Goal: Task Accomplishment & Management: Manage account settings

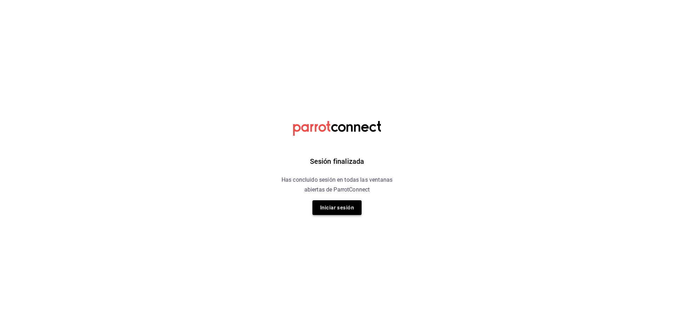
click at [340, 206] on button "Iniciar sesión" at bounding box center [336, 207] width 49 height 15
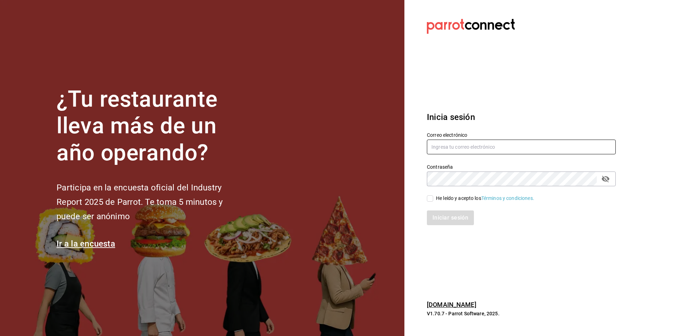
click at [486, 144] on input "text" at bounding box center [521, 147] width 189 height 15
type input "ksanchez@humanitree.edu.mx"
click at [606, 180] on icon "passwordField" at bounding box center [605, 179] width 8 height 8
click at [431, 198] on input "He leído y acepto los Términos y condiciones." at bounding box center [430, 198] width 6 height 6
checkbox input "true"
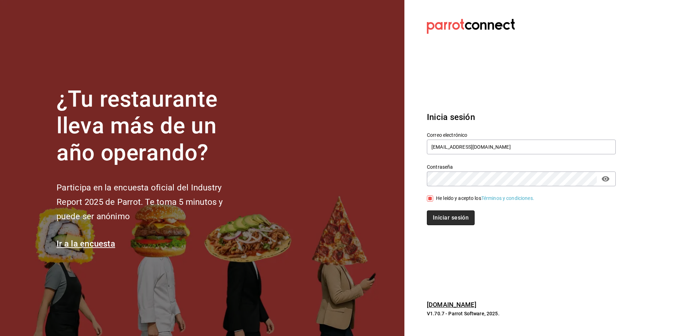
click at [449, 225] on button "Iniciar sesión" at bounding box center [451, 218] width 48 height 15
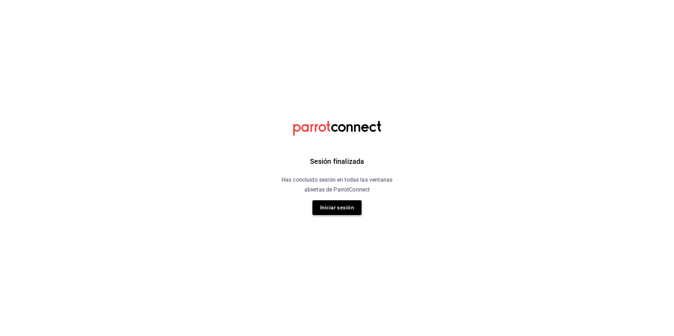
drag, startPoint x: 336, startPoint y: 218, endPoint x: 337, endPoint y: 213, distance: 5.7
click at [336, 218] on div "Sesión finalizada Has concluido sesión en todas las ventanas abiertas de Parrot…" at bounding box center [336, 168] width 177 height 336
click at [338, 207] on button "Iniciar sesión" at bounding box center [336, 207] width 49 height 15
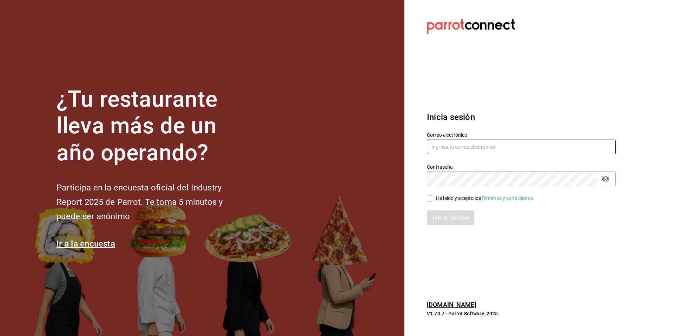
click at [452, 154] on input "text" at bounding box center [521, 147] width 189 height 15
type input "[EMAIL_ADDRESS][DOMAIN_NAME]"
click at [431, 198] on input "He leído y acepto los Términos y condiciones." at bounding box center [430, 198] width 6 height 6
checkbox input "true"
click at [606, 179] on icon "passwordField" at bounding box center [606, 179] width 8 height 7
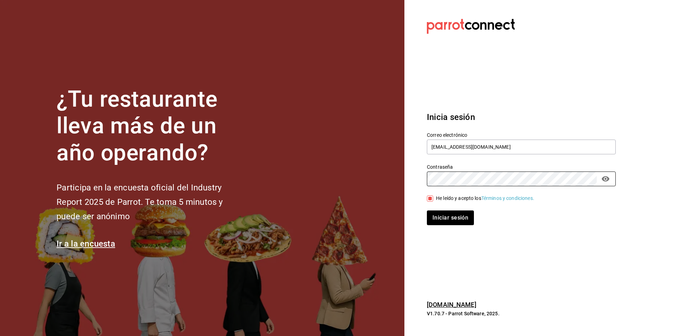
click at [513, 220] on div "Iniciar sesión" at bounding box center [521, 218] width 189 height 15
click at [458, 218] on button "Iniciar sesión" at bounding box center [451, 218] width 48 height 15
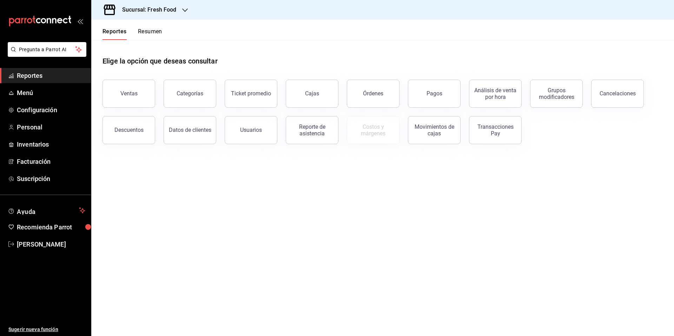
click at [172, 10] on h3 "Sucursal: Fresh Food" at bounding box center [147, 10] width 60 height 8
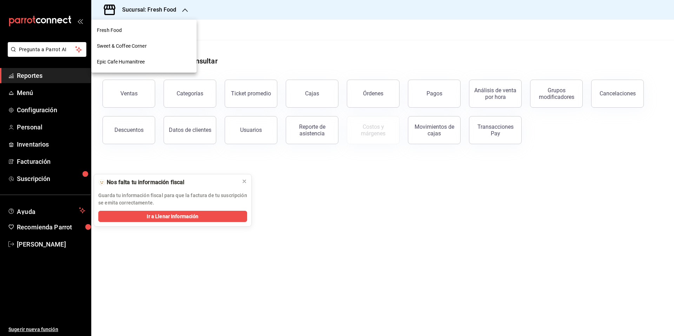
click at [146, 60] on div "Epic Cafe Humanitree" at bounding box center [144, 61] width 94 height 7
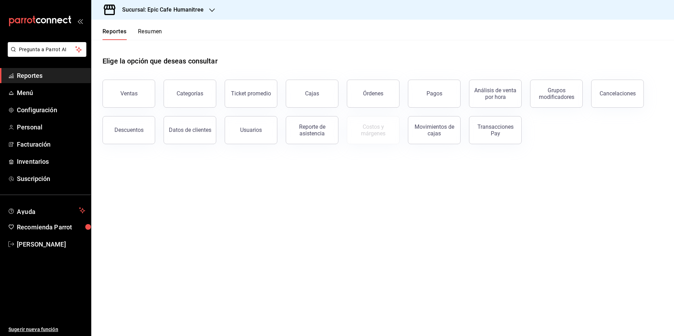
click at [167, 15] on div "Sucursal: Epic Cafe Humanitree" at bounding box center [157, 10] width 121 height 20
click at [158, 35] on div "Fresh Food" at bounding box center [143, 30] width 105 height 16
click at [449, 100] on button "Pagos" at bounding box center [434, 94] width 53 height 28
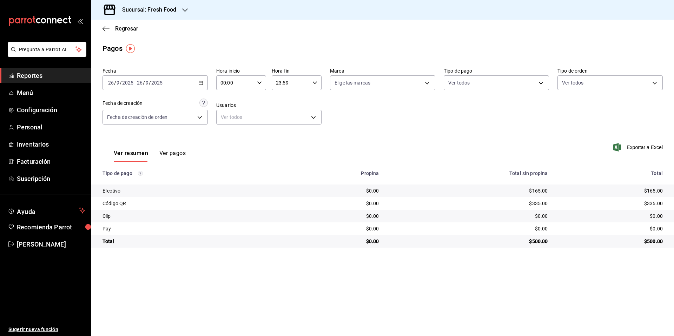
click at [110, 218] on div "Clip" at bounding box center [190, 216] width 177 height 7
click at [168, 152] on button "Ver pagos" at bounding box center [172, 156] width 26 height 12
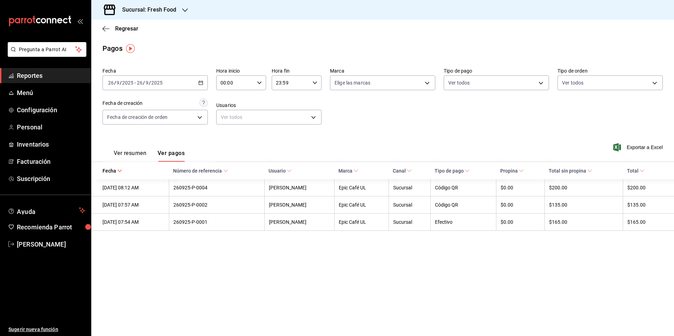
click at [128, 153] on button "Ver resumen" at bounding box center [130, 156] width 33 height 12
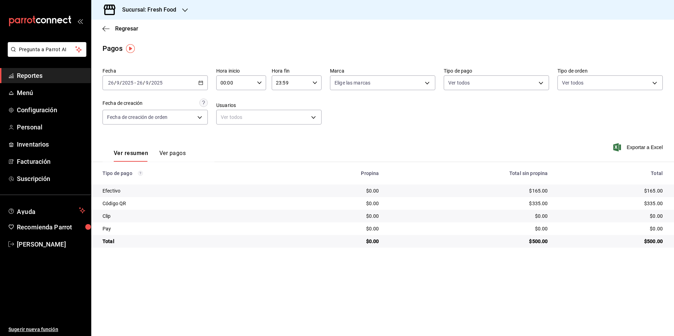
click at [123, 206] on div "Código QR" at bounding box center [190, 203] width 177 height 7
click at [501, 85] on body "Pregunta a Parrot AI Reportes Menú Configuración Personal Inventarios Facturaci…" at bounding box center [337, 168] width 674 height 336
click at [459, 164] on li "Clip" at bounding box center [496, 165] width 105 height 16
type input "1c02719f-d71e-4603-9519-a13d3beca52b"
checkbox input "true"
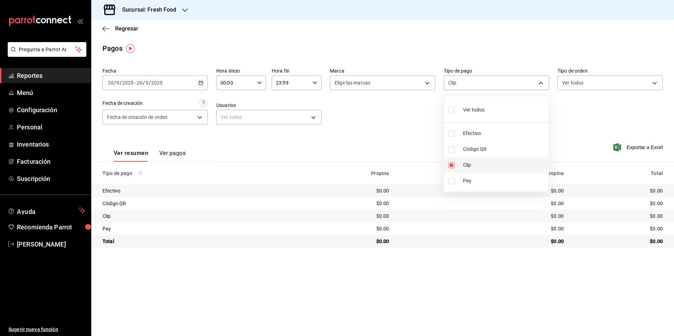
click at [462, 162] on li "Clip" at bounding box center [496, 165] width 105 height 16
checkbox input "false"
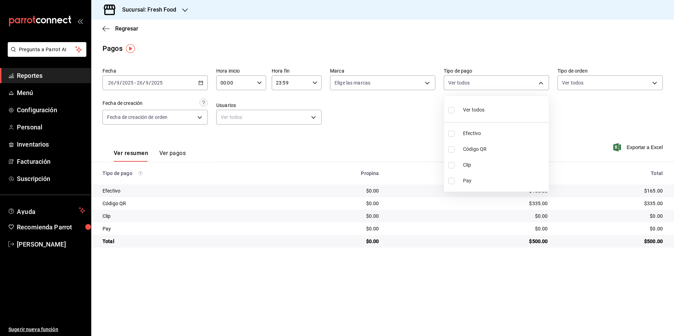
click at [566, 125] on div at bounding box center [337, 168] width 674 height 336
click at [606, 82] on body "Pregunta a Parrot AI Reportes Menú Configuración Personal Inventarios Facturaci…" at bounding box center [337, 168] width 674 height 336
click at [598, 59] on div at bounding box center [337, 168] width 674 height 336
click at [295, 122] on body "Pregunta a Parrot AI Reportes Menú Configuración Personal Inventarios Facturaci…" at bounding box center [337, 168] width 674 height 336
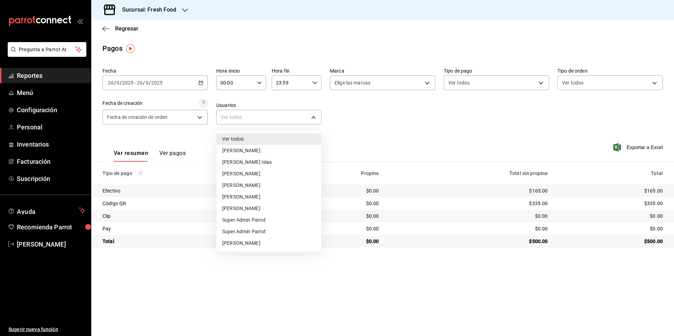
click at [356, 124] on div at bounding box center [337, 168] width 674 height 336
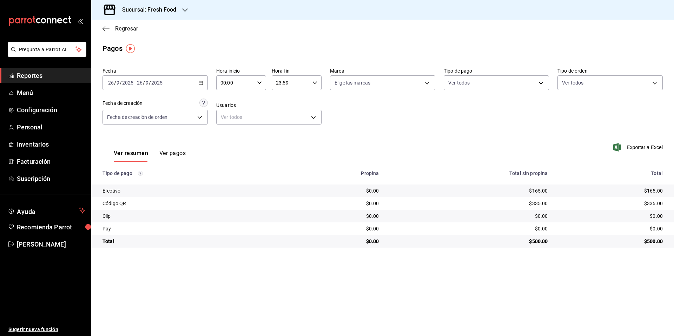
click at [109, 31] on icon "button" at bounding box center [105, 29] width 7 height 6
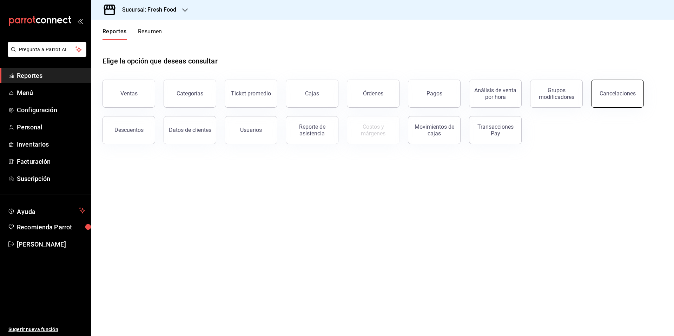
click at [597, 97] on button "Cancelaciones" at bounding box center [617, 94] width 53 height 28
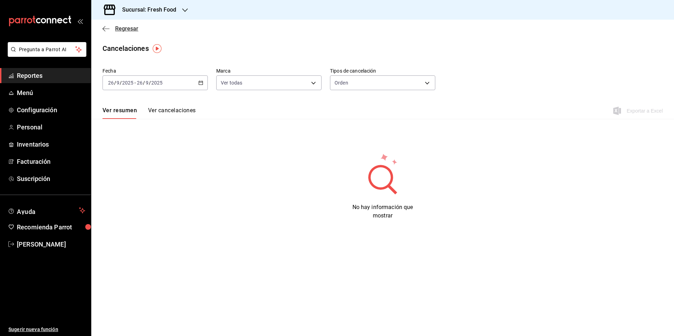
click at [122, 29] on span "Regresar" at bounding box center [126, 28] width 23 height 7
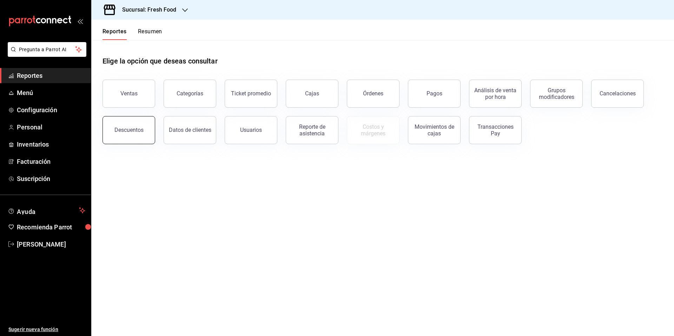
click at [144, 139] on button "Descuentos" at bounding box center [128, 130] width 53 height 28
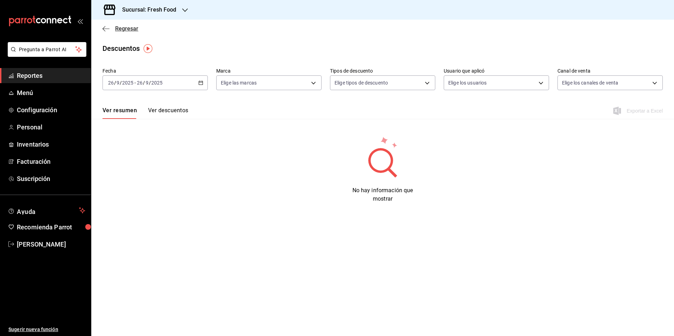
click at [122, 28] on span "Regresar" at bounding box center [126, 28] width 23 height 7
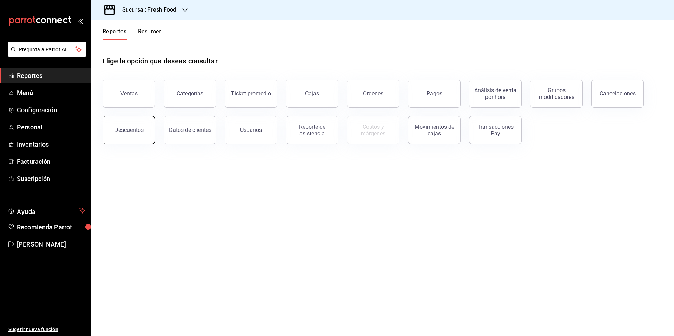
click at [149, 133] on button "Descuentos" at bounding box center [128, 130] width 53 height 28
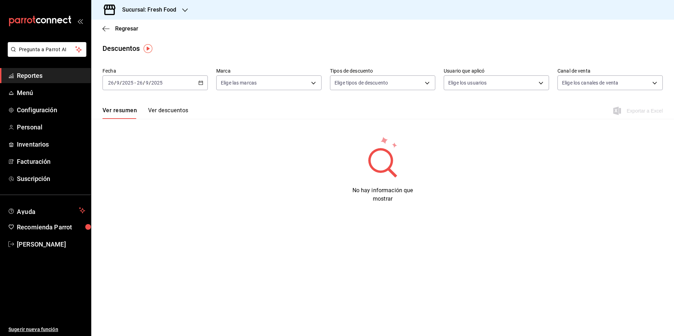
click at [174, 109] on button "Ver descuentos" at bounding box center [168, 113] width 40 height 12
click at [134, 28] on span "Regresar" at bounding box center [126, 28] width 23 height 7
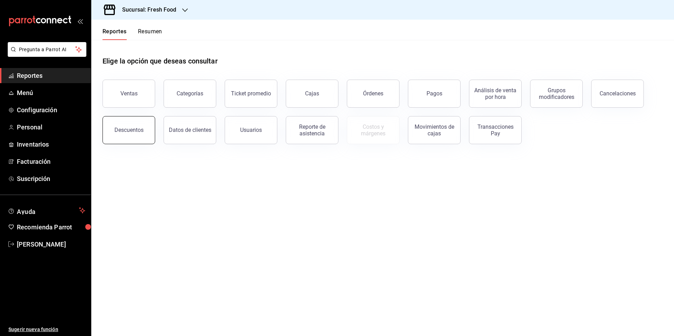
click at [141, 134] on button "Descuentos" at bounding box center [128, 130] width 53 height 28
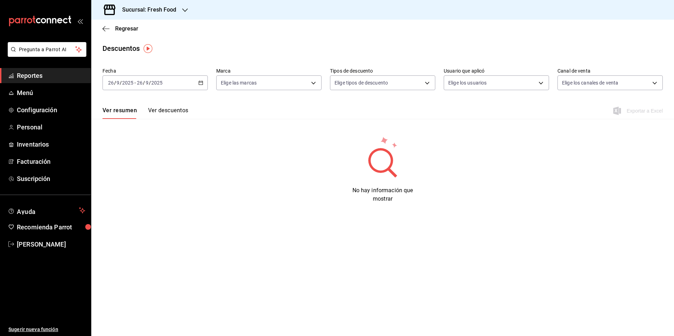
click at [169, 110] on button "Ver descuentos" at bounding box center [168, 113] width 40 height 12
click at [147, 48] on img "button" at bounding box center [148, 48] width 9 height 9
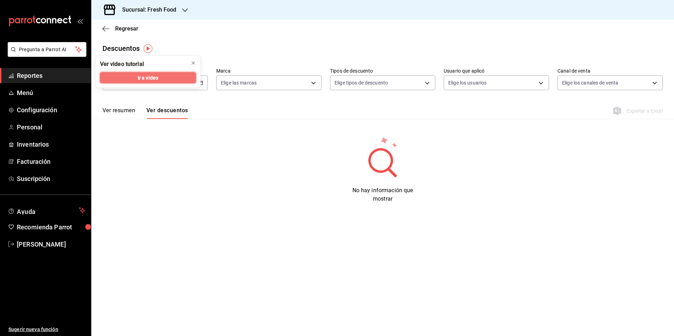
click at [171, 79] on button "Ir a video" at bounding box center [148, 77] width 96 height 11
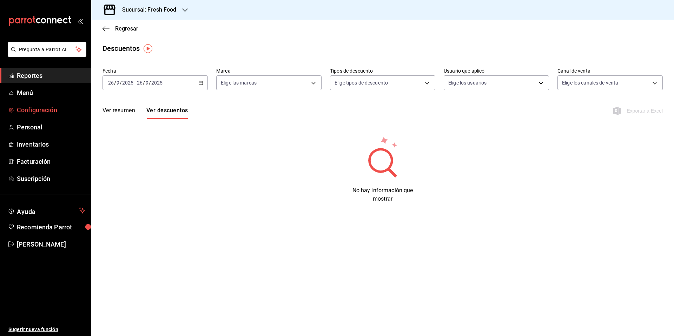
click at [39, 111] on span "Configuración" at bounding box center [51, 109] width 68 height 9
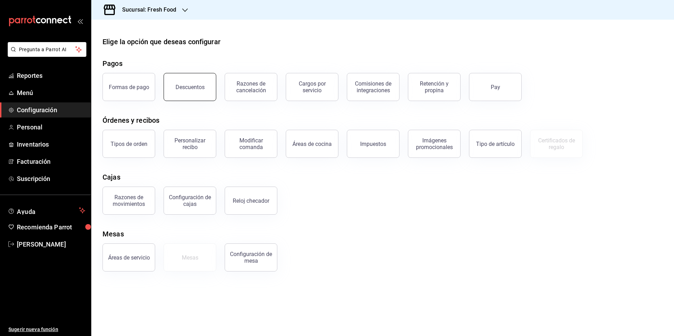
click at [174, 88] on button "Descuentos" at bounding box center [190, 87] width 53 height 28
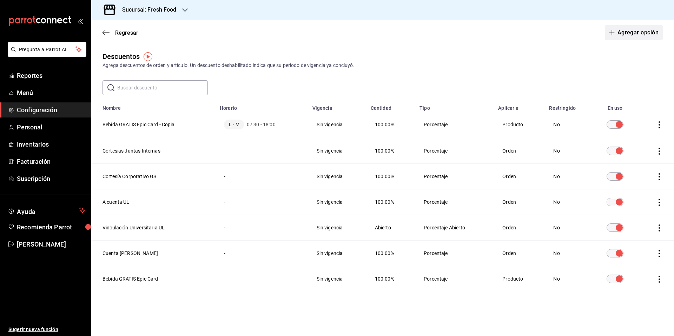
click at [635, 31] on button "Agregar opción" at bounding box center [634, 32] width 58 height 15
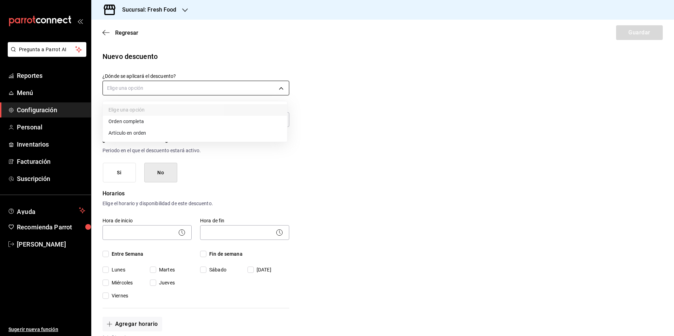
click at [173, 86] on body "Pregunta a Parrot AI Reportes Menú Configuración Personal Inventarios Facturaci…" at bounding box center [337, 168] width 674 height 336
click at [152, 124] on li "Orden completa" at bounding box center [195, 122] width 184 height 12
type input "ORDER"
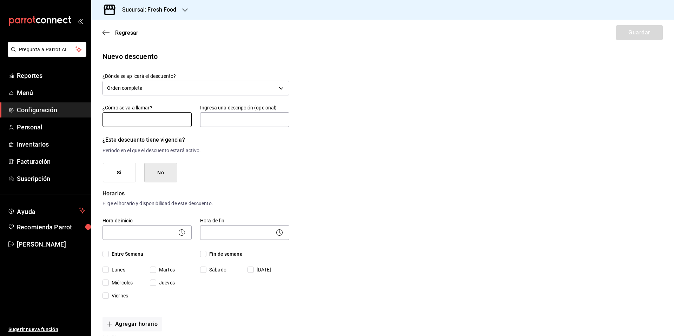
click at [143, 122] on input "text" at bounding box center [146, 119] width 89 height 15
type input "E"
click at [146, 121] on input "Premio" at bounding box center [146, 119] width 89 height 15
type input "Premio UL Brain"
click at [249, 120] on input "text" at bounding box center [244, 119] width 89 height 15
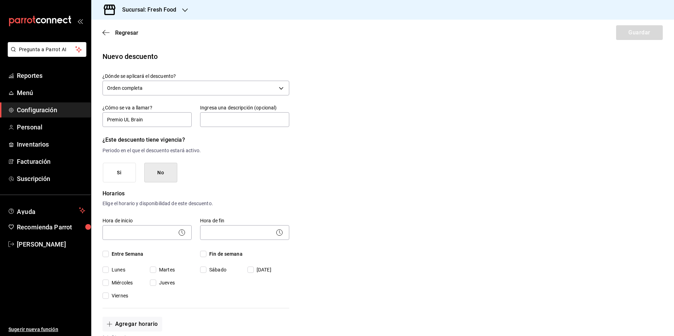
click at [170, 178] on button "No" at bounding box center [160, 173] width 33 height 20
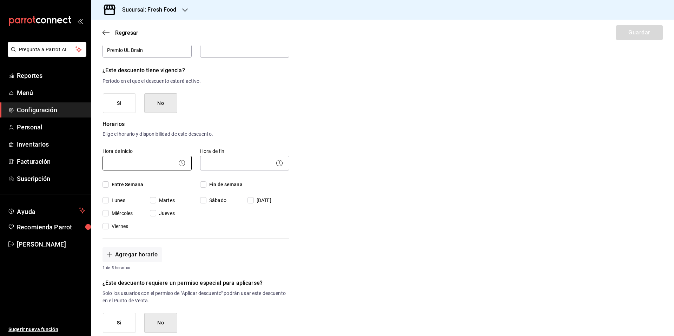
scroll to position [67, 0]
click at [118, 186] on span "Entre Semana" at bounding box center [126, 186] width 35 height 7
click at [109, 186] on input "Entre Semana" at bounding box center [105, 187] width 6 height 6
checkbox input "true"
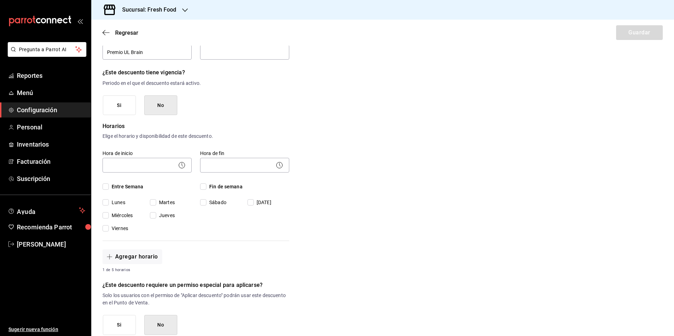
checkbox input "true"
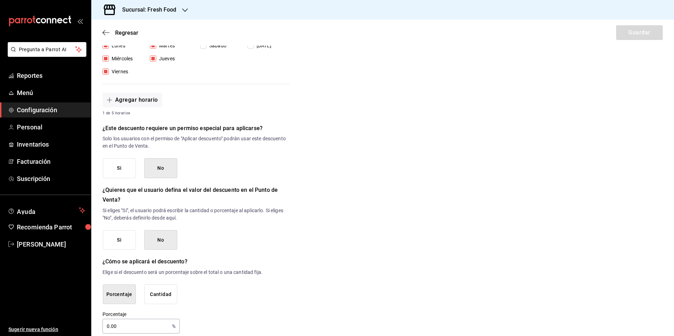
scroll to position [233, 0]
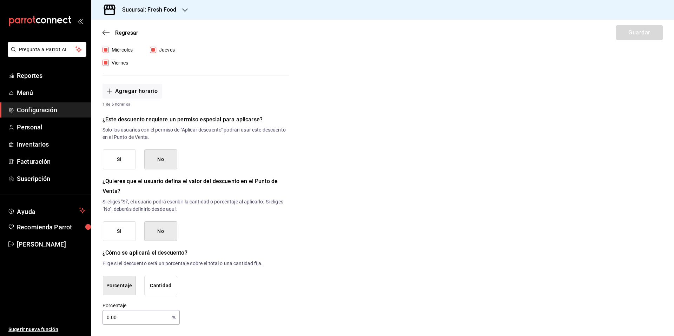
click at [140, 321] on input "0.00" at bounding box center [135, 318] width 67 height 14
type input "0"
type input "100"
click at [407, 236] on div "Nuevo descuento ¿Dónde se aplicará el descuento? Orden completa ORDER ¿Cómo se …" at bounding box center [382, 71] width 583 height 507
click at [486, 244] on div "Nuevo descuento ¿Dónde se aplicará el descuento? Orden completa ORDER ¿Cómo se …" at bounding box center [382, 71] width 583 height 507
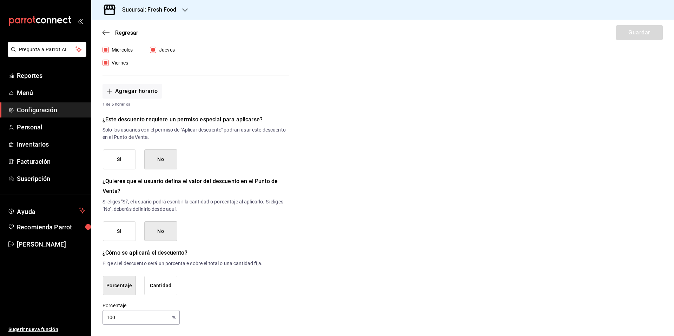
click at [165, 160] on button "No" at bounding box center [160, 160] width 33 height 20
click at [162, 233] on button "No" at bounding box center [160, 231] width 33 height 20
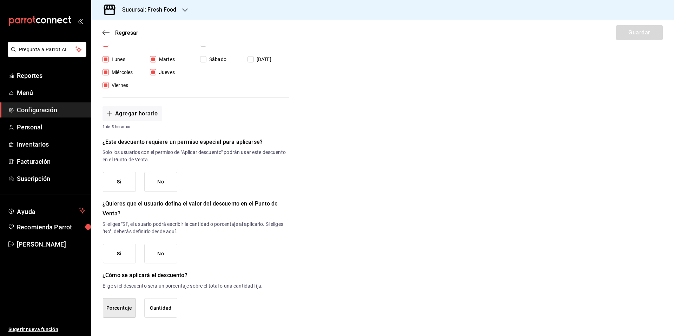
click at [167, 180] on button "No" at bounding box center [160, 182] width 33 height 20
click at [161, 259] on button "No" at bounding box center [160, 254] width 33 height 20
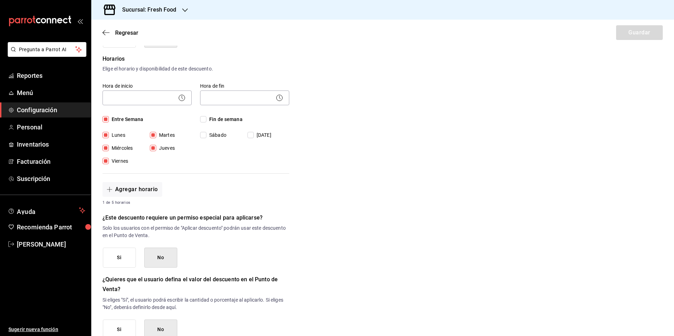
scroll to position [233, 0]
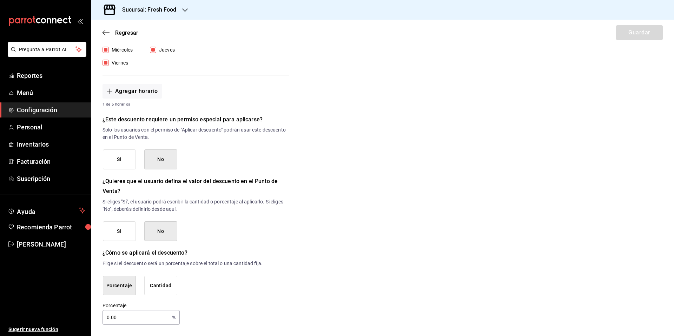
click at [129, 322] on input "0.00" at bounding box center [135, 318] width 67 height 14
type input "0"
type input "100"
click at [353, 303] on div "Nuevo descuento ¿Dónde se aplicará el descuento? Orden completa ORDER ¿Cómo se …" at bounding box center [382, 71] width 583 height 507
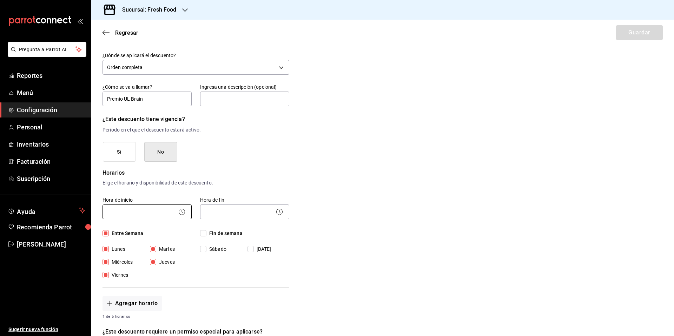
scroll to position [21, 0]
click at [157, 214] on body "Pregunta a Parrot AI Reportes Menú Configuración Personal Inventarios Facturaci…" at bounding box center [337, 168] width 674 height 336
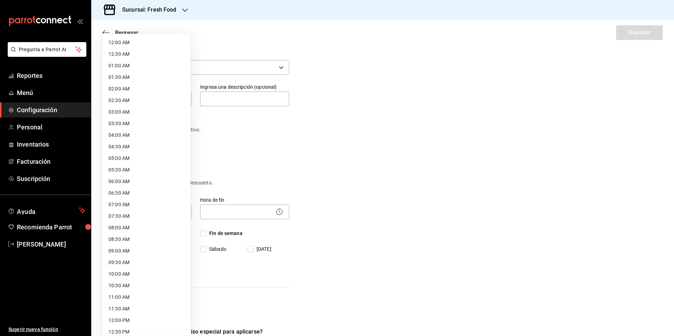
click at [142, 184] on li "06:00 AM" at bounding box center [146, 182] width 87 height 12
type input "06:00"
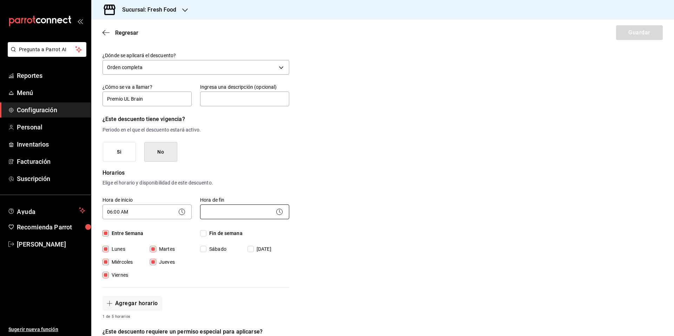
click at [250, 210] on body "Pregunta a Parrot AI Reportes Menú Configuración Personal Inventarios Facturaci…" at bounding box center [337, 168] width 674 height 336
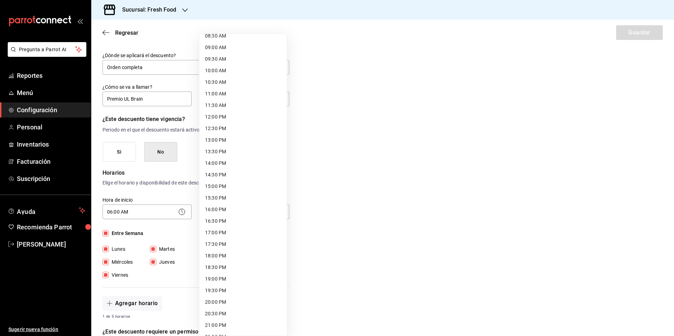
scroll to position [271, 0]
click at [228, 210] on li "19:00 PM" at bounding box center [242, 212] width 87 height 12
type input "19:00"
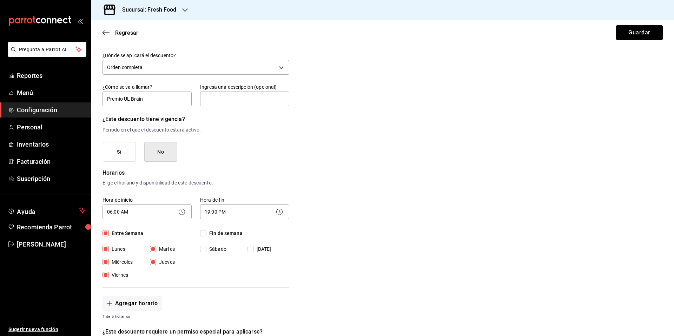
click at [415, 236] on div "Nuevo descuento ¿Dónde se aplicará el descuento? Orden completa ORDER ¿Cómo se …" at bounding box center [382, 284] width 583 height 507
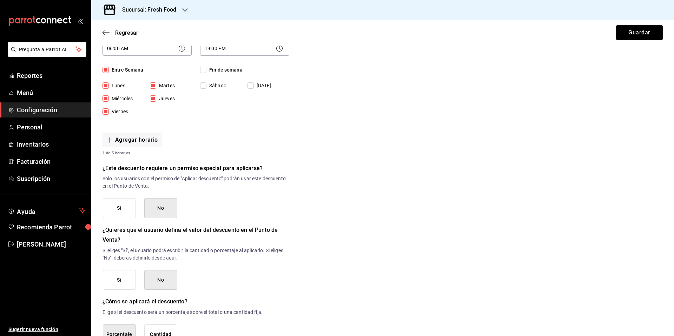
scroll to position [233, 0]
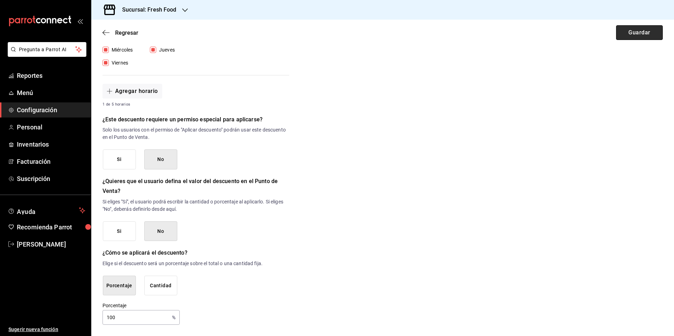
click at [634, 36] on button "Guardar" at bounding box center [639, 32] width 47 height 15
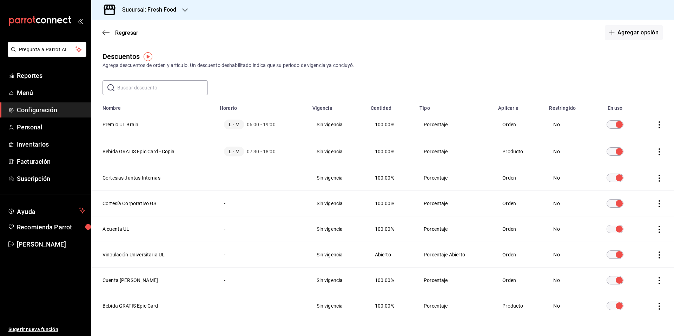
click at [658, 125] on icon "actions" at bounding box center [658, 124] width 1 height 7
click at [550, 55] on div at bounding box center [337, 168] width 674 height 336
click at [176, 9] on div "Sucursal: Fresh Food" at bounding box center [144, 10] width 94 height 20
click at [158, 45] on div "Sweet & Coffee Corner" at bounding box center [144, 45] width 94 height 7
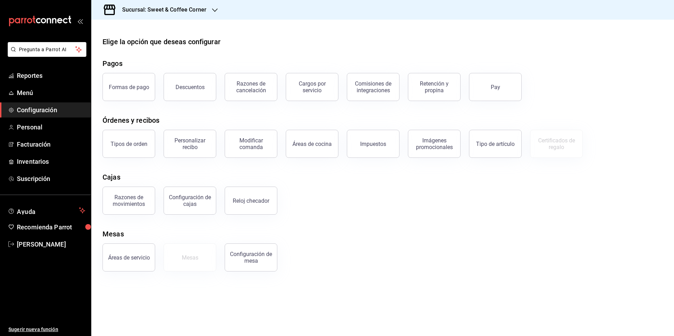
click at [327, 35] on main "Elige la opción que deseas configurar Pagos Formas de pago Descuentos Razones d…" at bounding box center [382, 178] width 583 height 317
click at [191, 89] on div "Descuentos" at bounding box center [189, 87] width 29 height 7
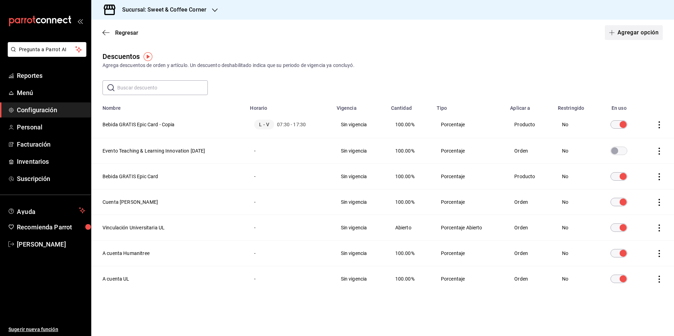
click at [636, 36] on button "Agregar opción" at bounding box center [634, 32] width 58 height 15
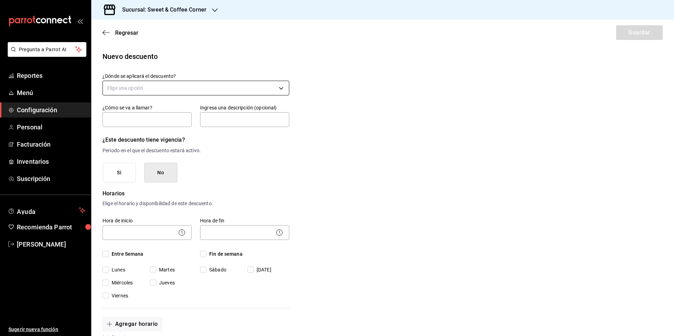
click at [151, 88] on body "Pregunta a Parrot AI Reportes Menú Configuración Personal Facturación Inventari…" at bounding box center [337, 168] width 674 height 336
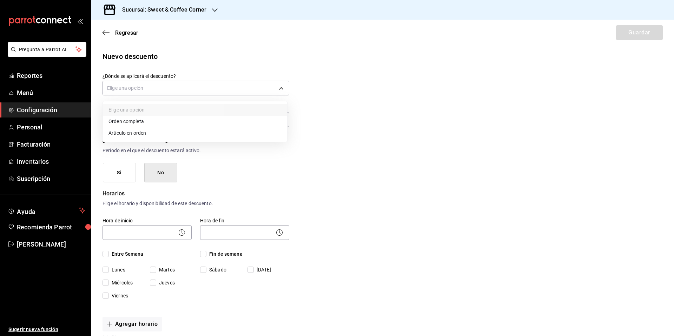
click at [143, 125] on li "Orden completa" at bounding box center [195, 122] width 184 height 12
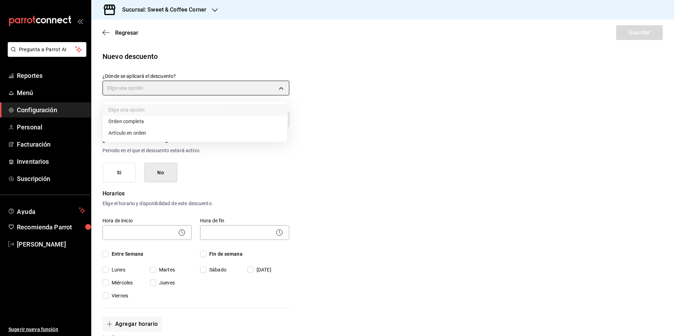
type input "ORDER"
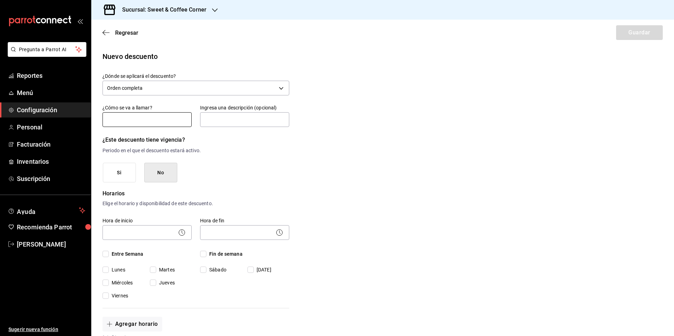
click at [132, 118] on input "text" at bounding box center [146, 119] width 89 height 15
type input "Evento grabación 360 Humanitree"
click at [173, 123] on input "Evento grabación 360 Humanitree" at bounding box center [146, 119] width 89 height 15
click at [172, 114] on input "Evento grabación 360 Humanitree" at bounding box center [146, 119] width 89 height 15
drag, startPoint x: 185, startPoint y: 119, endPoint x: 35, endPoint y: 97, distance: 151.8
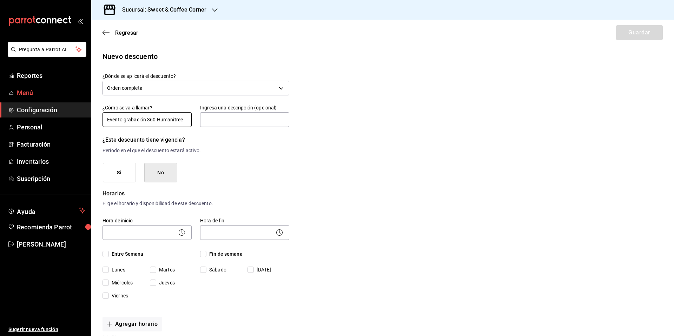
click at [35, 97] on div "Pregunta a Parrot AI Reportes Menú Configuración Personal Facturación Inventari…" at bounding box center [337, 168] width 674 height 336
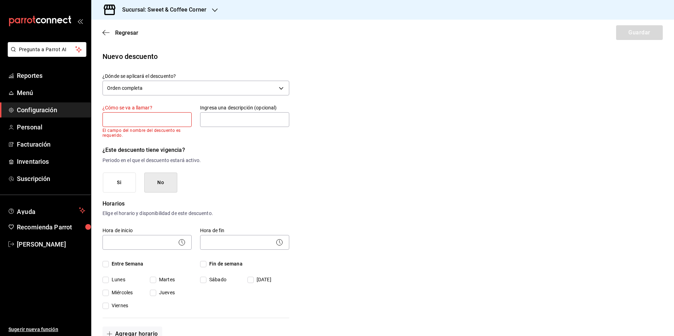
click at [442, 196] on div "Nuevo descuento ¿Dónde se aplicará el descuento? Orden completa ORDER ¿Cómo se …" at bounding box center [382, 309] width 583 height 517
click at [137, 119] on input "text" at bounding box center [146, 119] width 89 height 15
type input "Premio UL Brain"
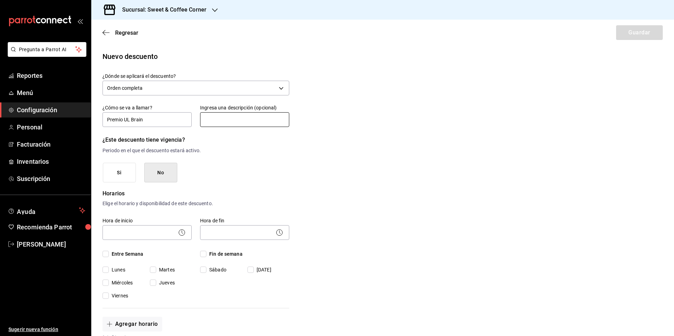
click at [226, 125] on input "text" at bounding box center [244, 119] width 89 height 15
click at [228, 165] on div "Si No" at bounding box center [196, 173] width 186 height 20
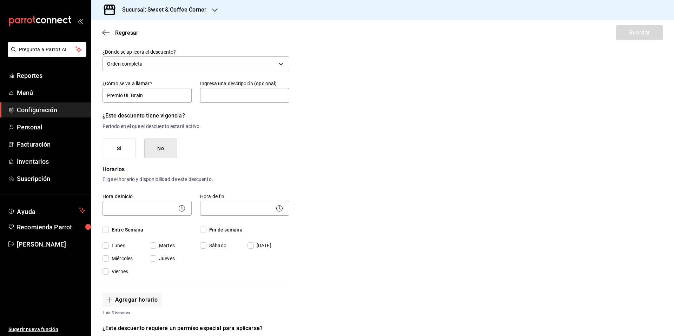
scroll to position [109, 0]
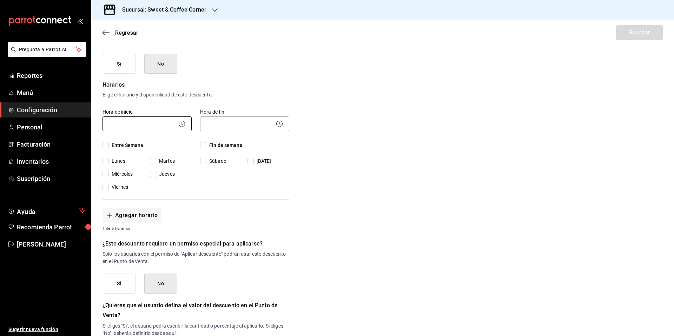
click at [164, 124] on body "Pregunta a Parrot AI Reportes Menú Configuración Personal Facturación Inventari…" at bounding box center [337, 168] width 674 height 336
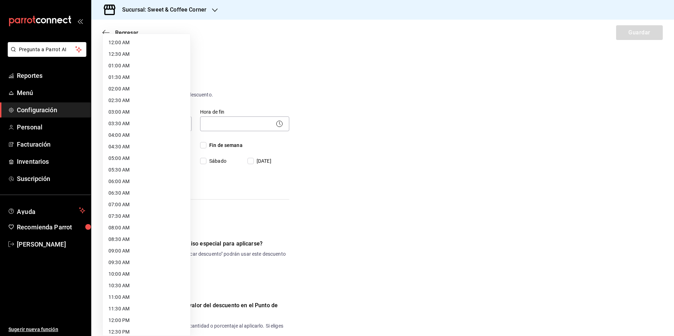
click at [138, 181] on li "06:00 AM" at bounding box center [146, 182] width 87 height 12
type input "06:00"
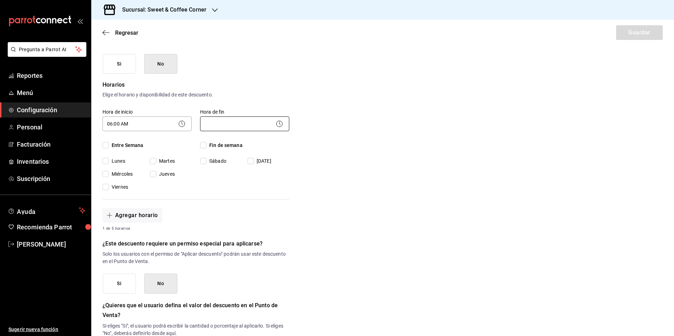
click at [240, 122] on body "Pregunta a Parrot AI Reportes Menú Configuración Personal Facturación Inventari…" at bounding box center [337, 168] width 674 height 336
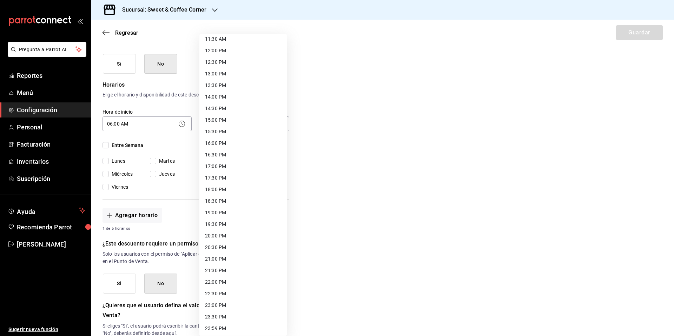
scroll to position [271, 0]
click at [231, 208] on li "19:00 PM" at bounding box center [242, 212] width 87 height 12
type input "19:00"
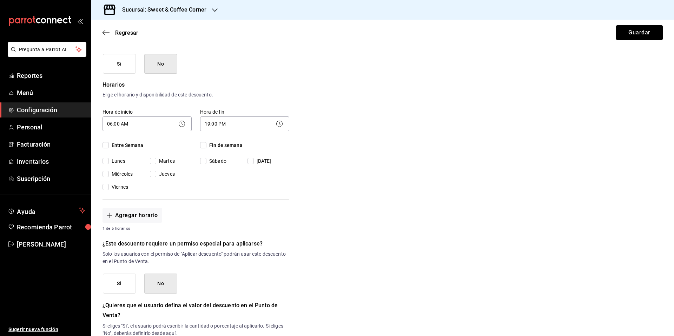
click at [119, 146] on span "Entre Semana" at bounding box center [126, 145] width 35 height 7
click at [109, 146] on input "Entre Semana" at bounding box center [105, 145] width 6 height 6
checkbox input "true"
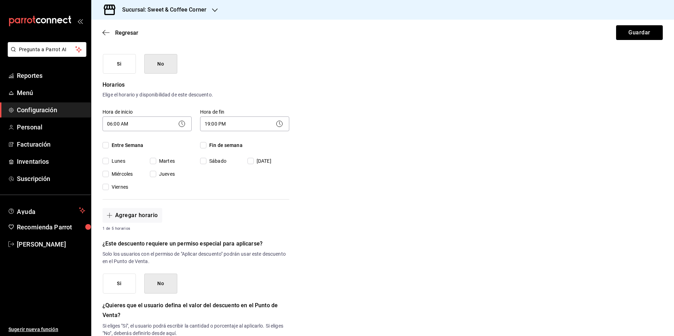
checkbox input "true"
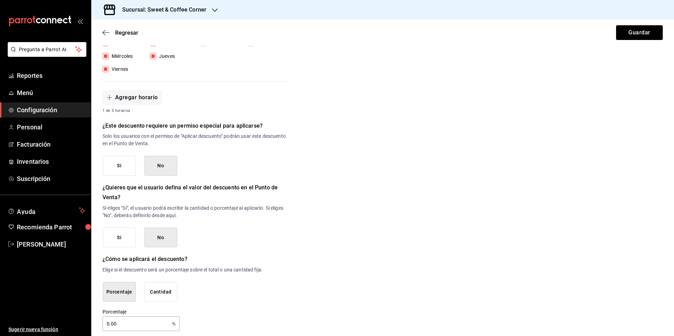
scroll to position [233, 0]
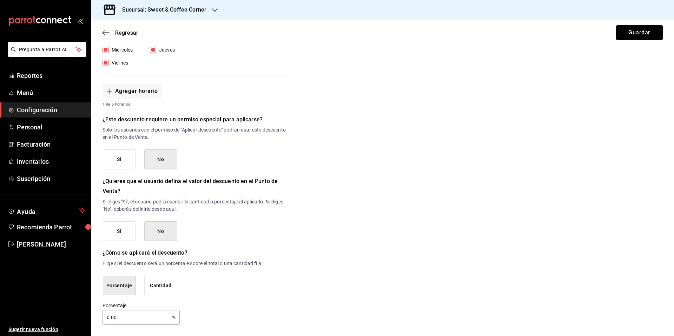
click at [134, 318] on input "0.00" at bounding box center [135, 318] width 67 height 14
click at [114, 317] on input "0.00" at bounding box center [135, 318] width 67 height 14
click at [106, 318] on input "0.00" at bounding box center [135, 318] width 67 height 14
click at [252, 286] on div "Porcentaje Cantidad" at bounding box center [196, 286] width 186 height 20
click at [120, 318] on input "0.00" at bounding box center [135, 318] width 67 height 14
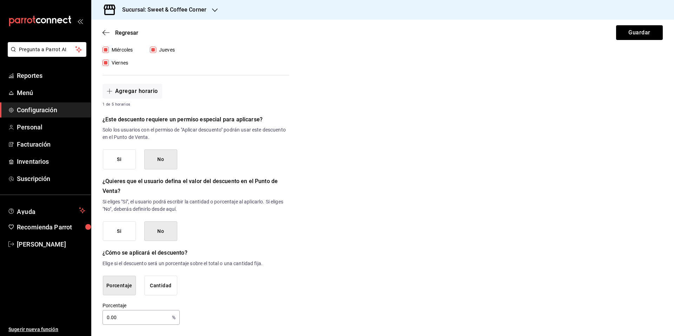
click at [108, 317] on input "0.00" at bounding box center [135, 318] width 67 height 14
click at [130, 320] on input "0.00" at bounding box center [135, 318] width 67 height 14
click at [110, 318] on input "0.00" at bounding box center [135, 318] width 67 height 14
type input "100"
click at [269, 291] on div "Porcentaje Cantidad" at bounding box center [196, 286] width 186 height 20
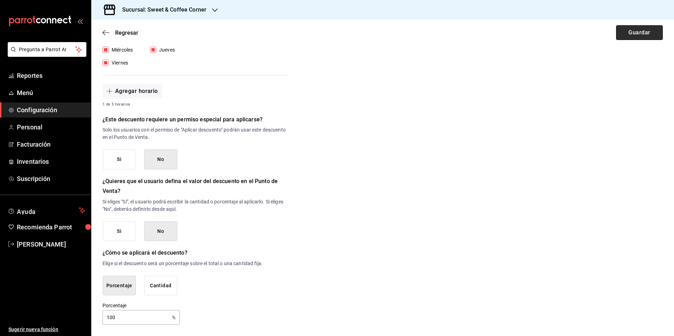
click at [632, 31] on button "Guardar" at bounding box center [639, 32] width 47 height 15
